Goal: Information Seeking & Learning: Find specific page/section

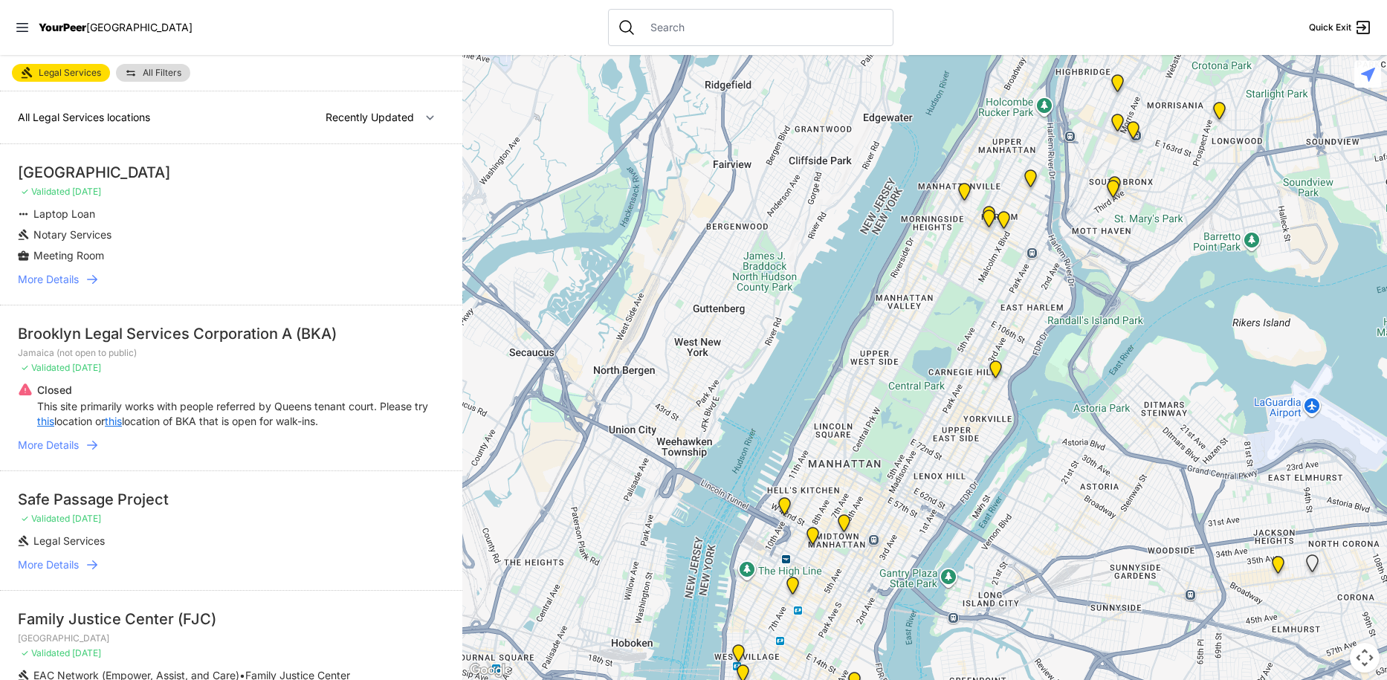
drag, startPoint x: 465, startPoint y: 193, endPoint x: 465, endPoint y: 219, distance: 26.8
click at [465, 219] on div at bounding box center [924, 367] width 925 height 625
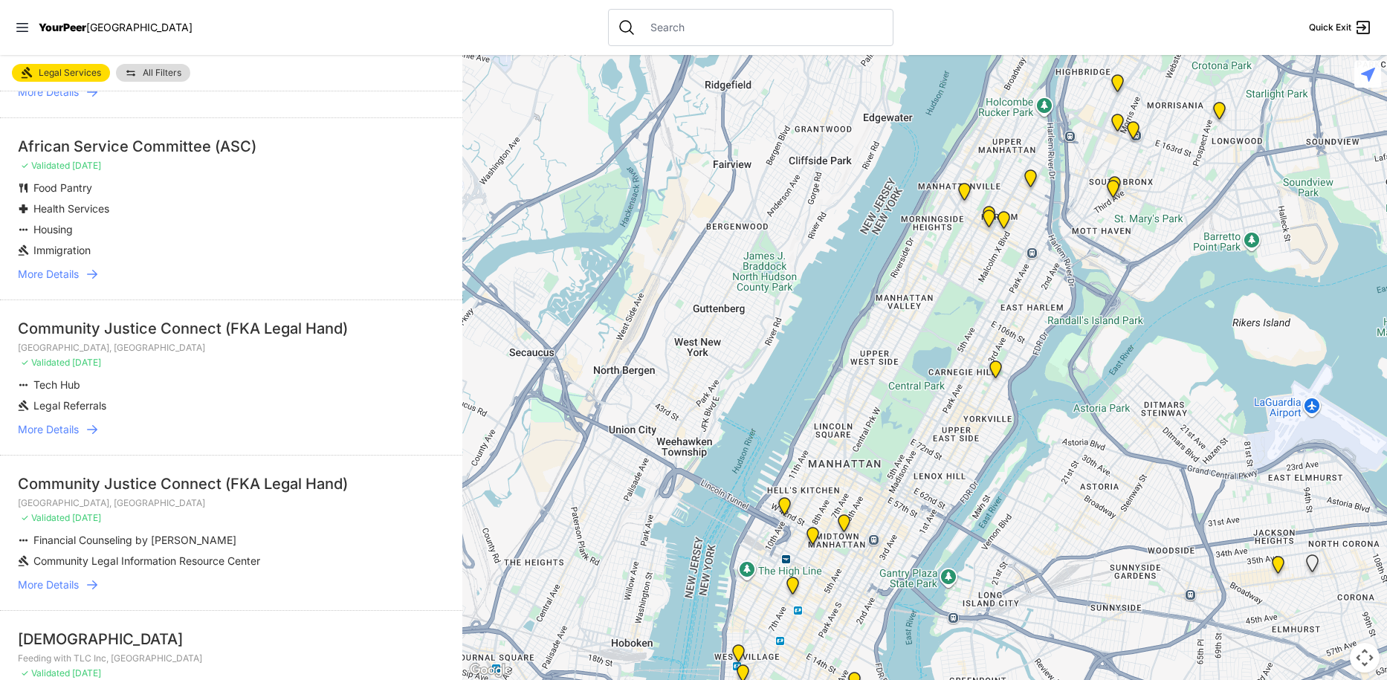
scroll to position [1004, 0]
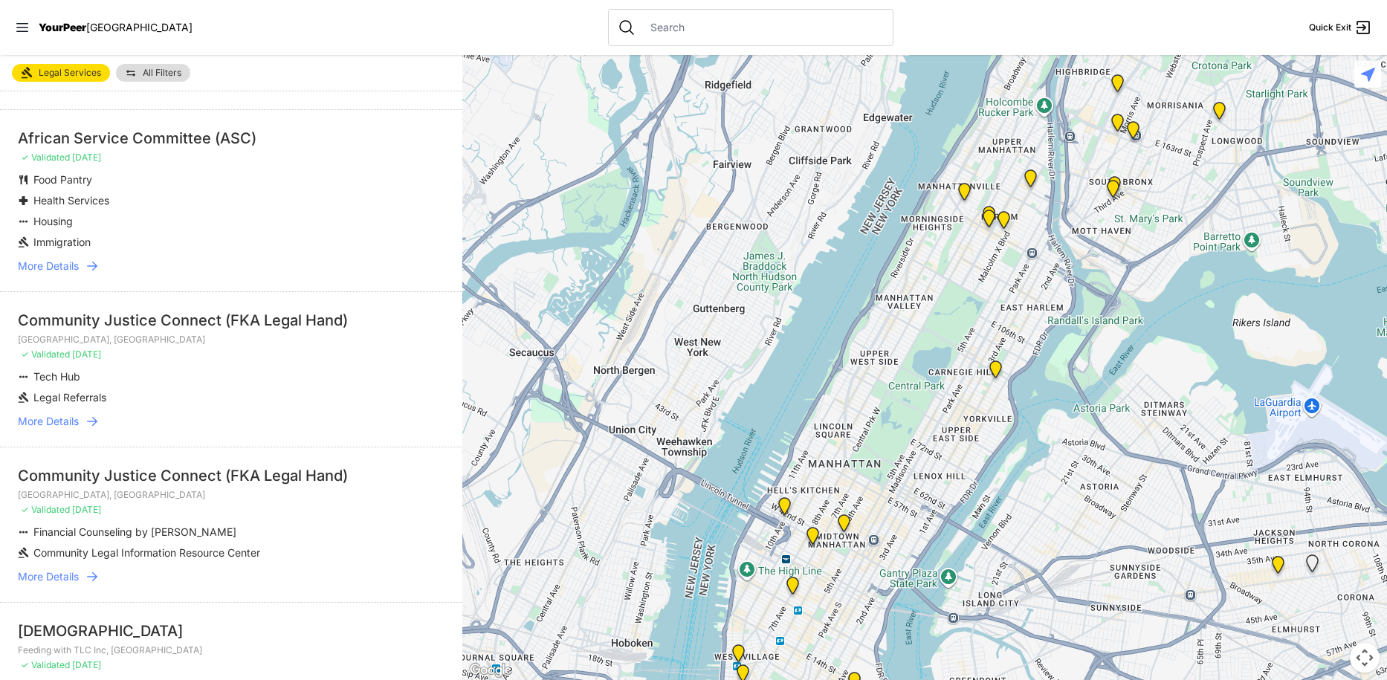
click at [28, 222] on img at bounding box center [23, 221] width 11 height 15
drag, startPoint x: 28, startPoint y: 222, endPoint x: 56, endPoint y: 254, distance: 43.2
click at [31, 224] on li "Housing" at bounding box center [201, 221] width 367 height 15
click at [74, 267] on span "More Details" at bounding box center [48, 266] width 61 height 15
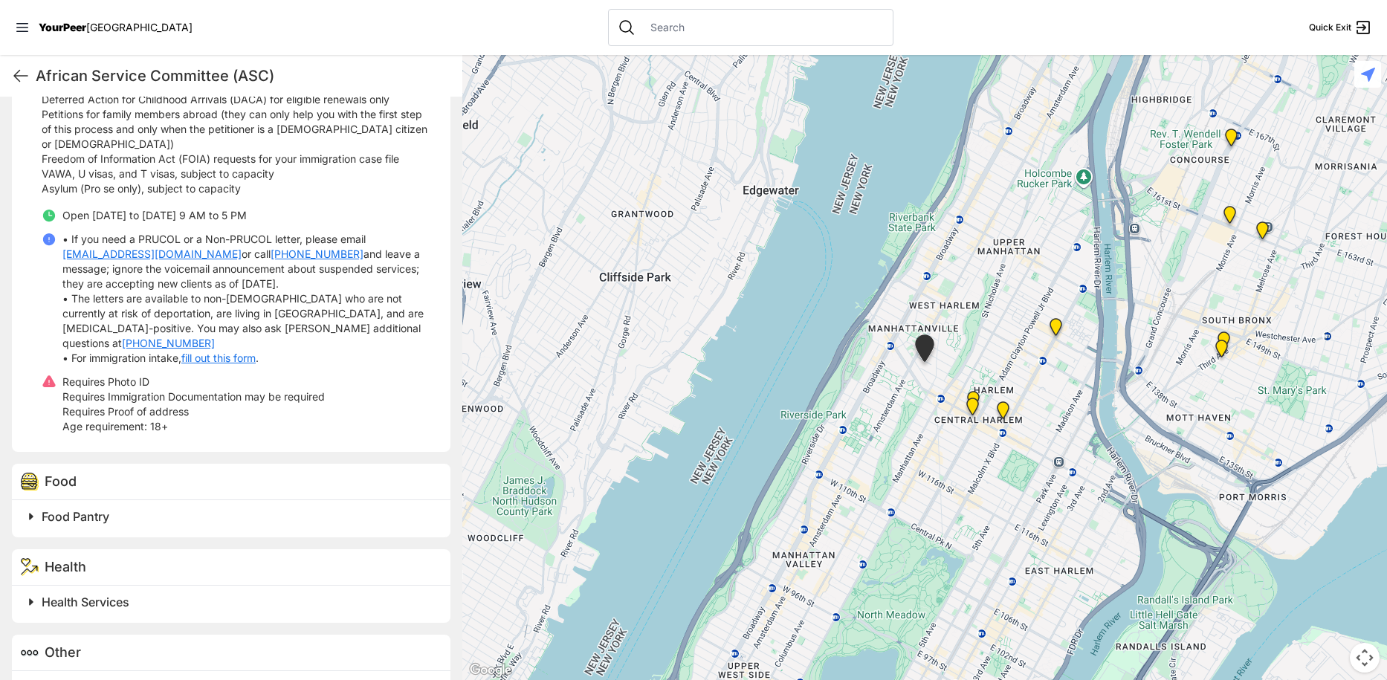
scroll to position [648, 0]
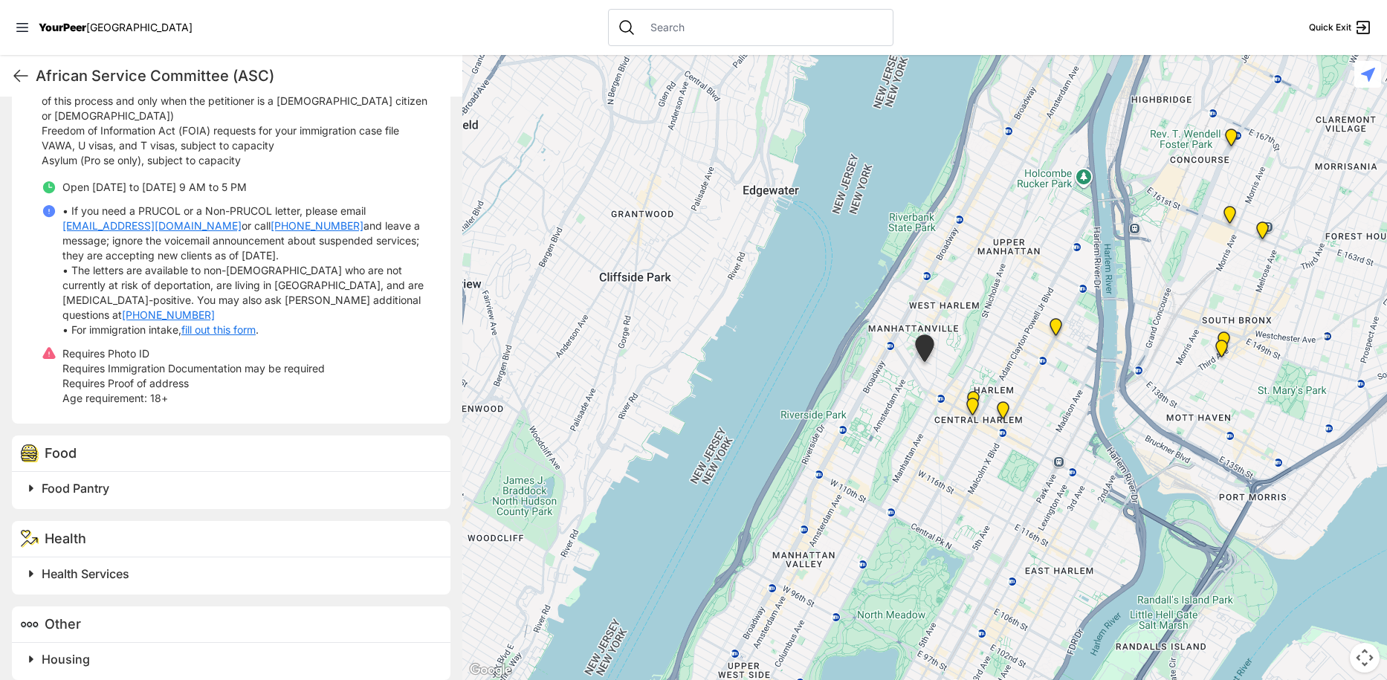
click at [86, 652] on span "Housing" at bounding box center [66, 659] width 48 height 15
click at [87, 652] on span "Housing" at bounding box center [66, 659] width 48 height 15
click at [88, 652] on span "Housing" at bounding box center [66, 659] width 48 height 15
